Goal: Task Accomplishment & Management: Use online tool/utility

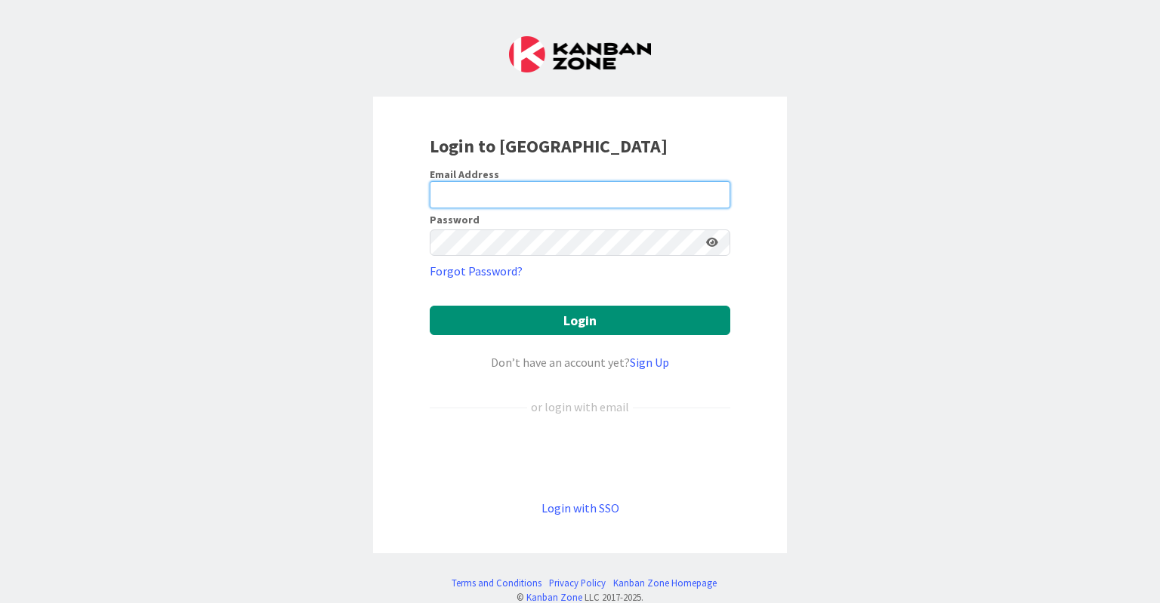
click at [511, 198] on input "email" at bounding box center [580, 194] width 300 height 27
type input "[EMAIL_ADDRESS][DOMAIN_NAME]"
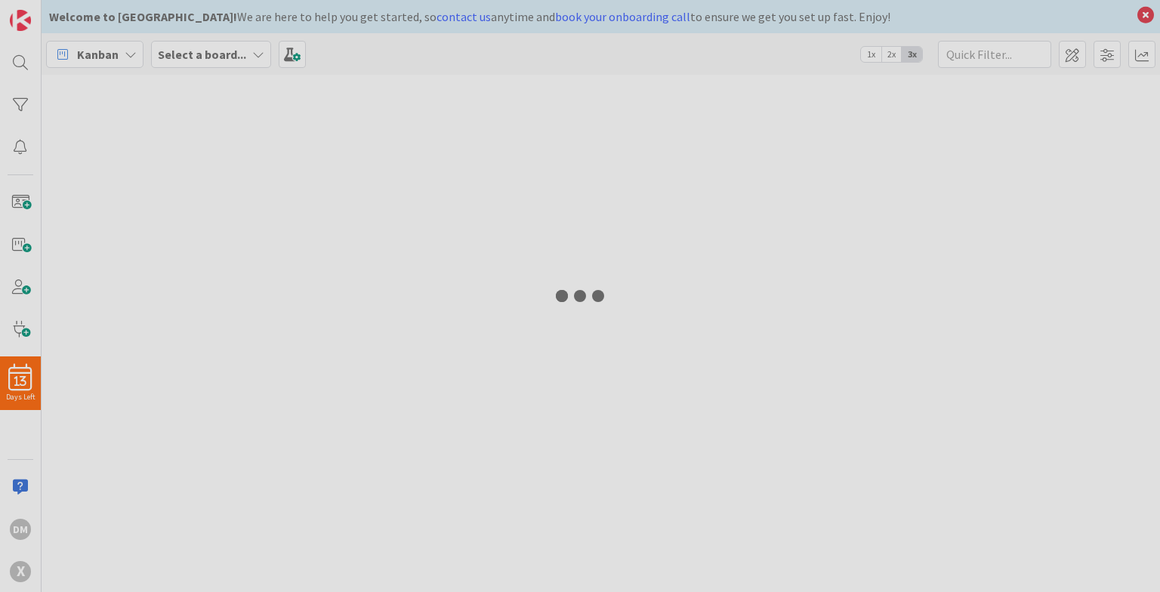
click at [553, 327] on div at bounding box center [580, 296] width 1160 height 592
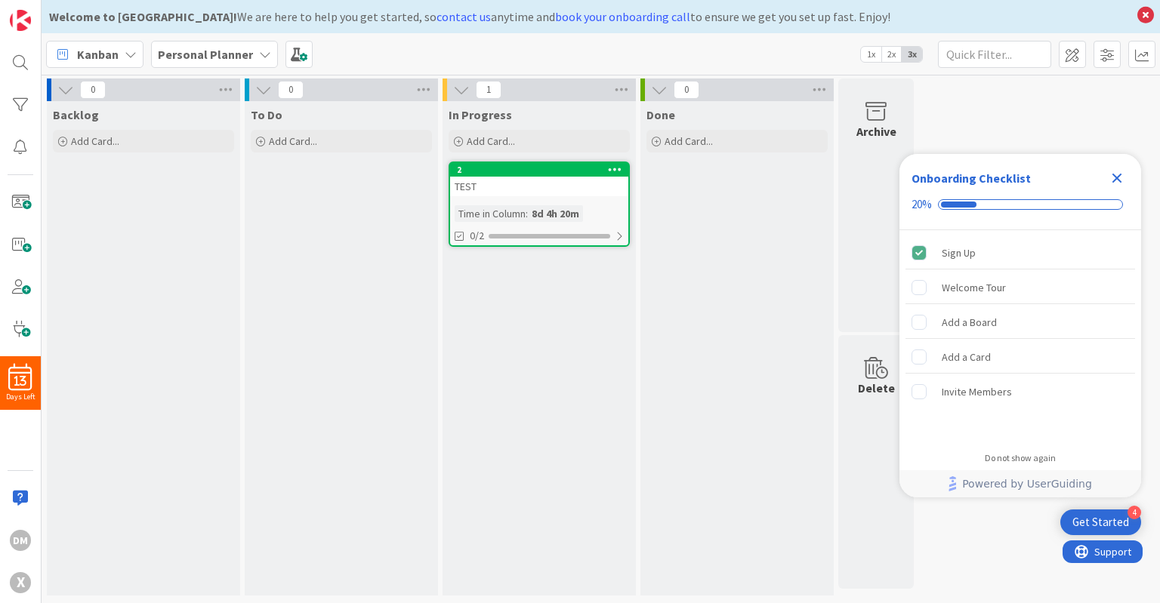
click at [1113, 171] on icon "Close Checklist" at bounding box center [1116, 178] width 18 height 18
